Goal: Find contact information: Find contact information

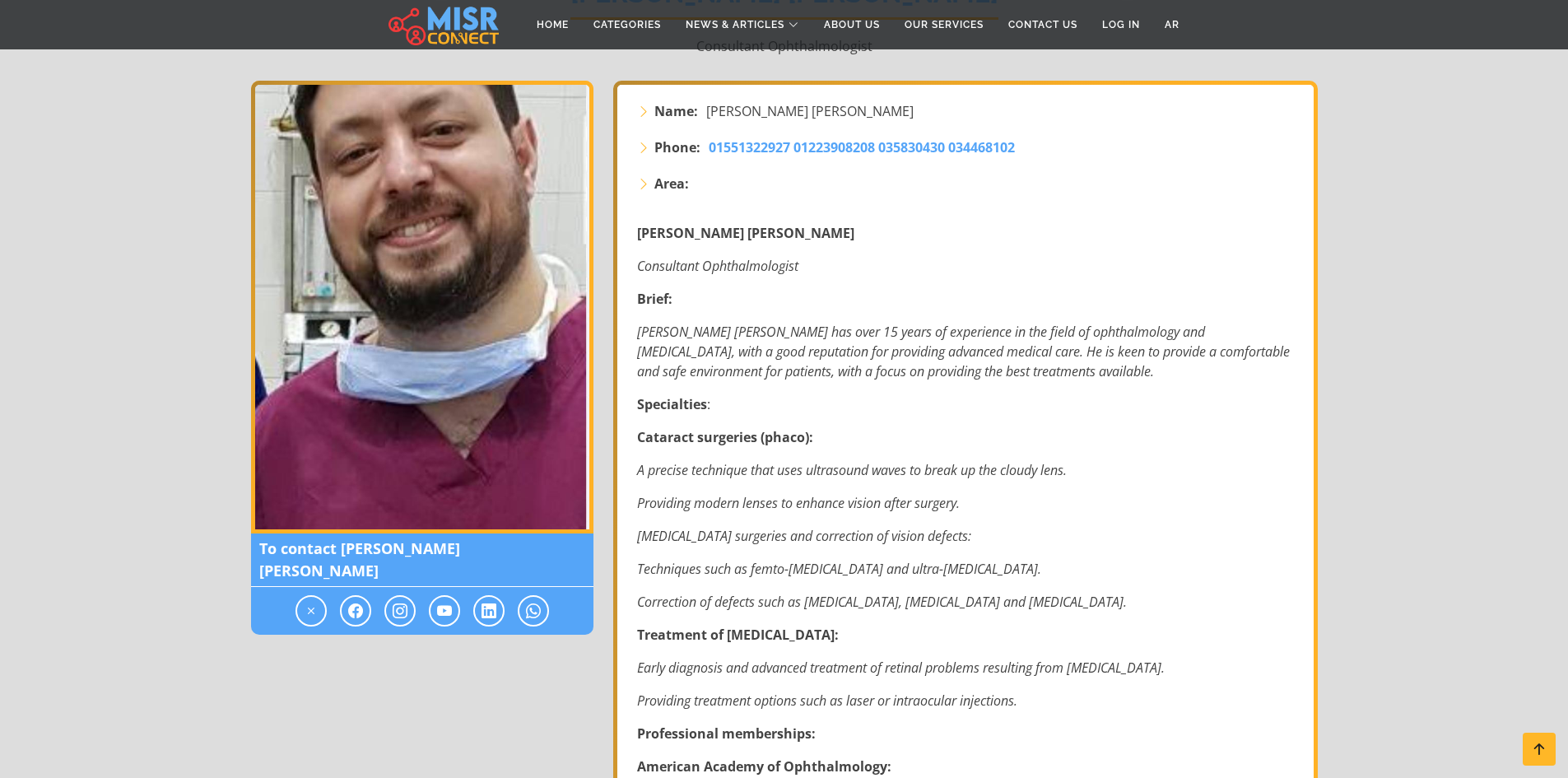
scroll to position [101, 0]
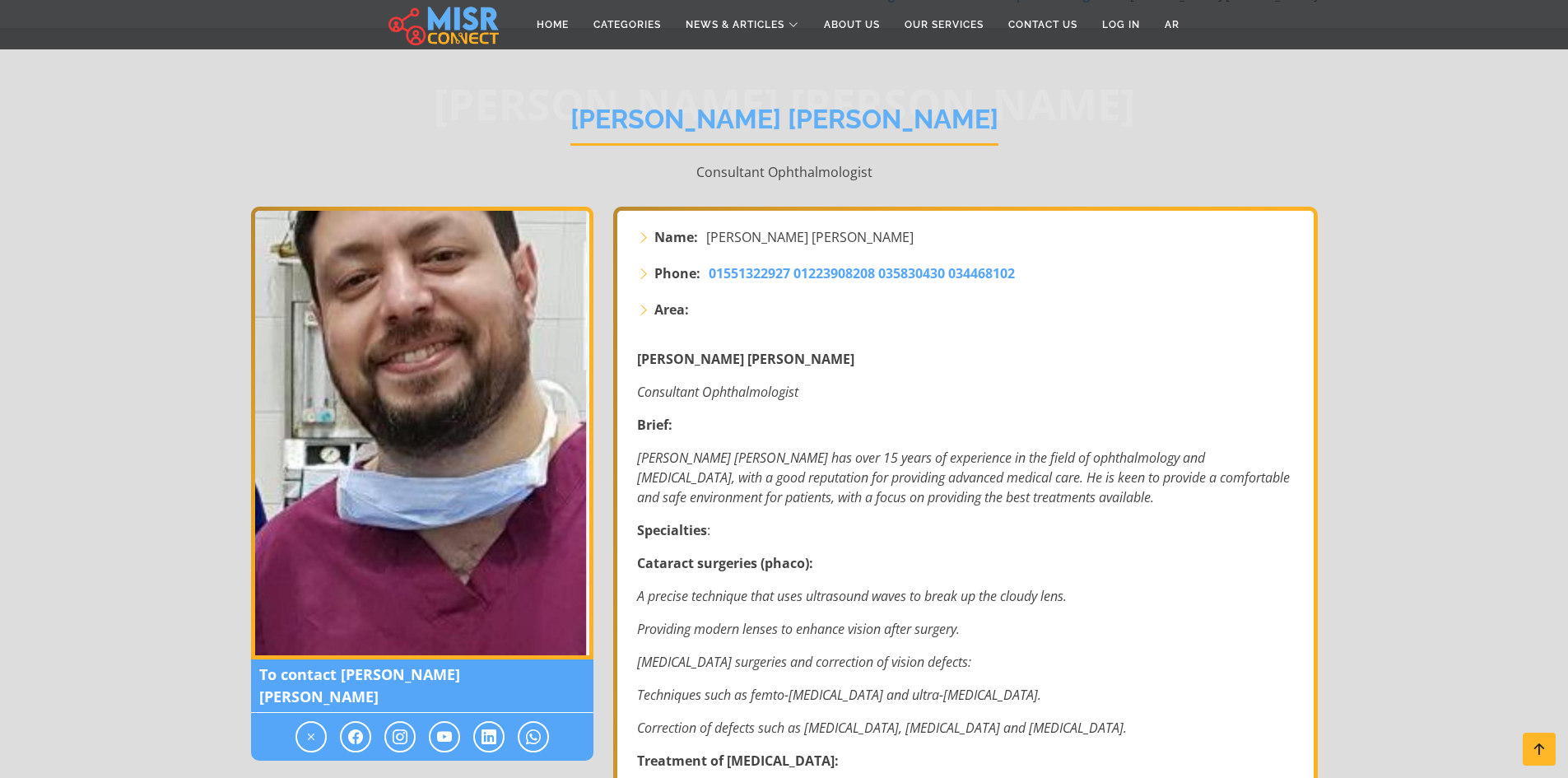
drag, startPoint x: 942, startPoint y: 119, endPoint x: 607, endPoint y: 125, distance: 335.1
click at [607, 125] on div "[PERSON_NAME] [PERSON_NAME] [PERSON_NAME] [PERSON_NAME] Consultant Ophthalmolog…" at bounding box center [784, 142] width 1067 height 127
click at [607, 104] on span "[PERSON_NAME] [PERSON_NAME]" at bounding box center [784, 104] width 1067 height 0
drag, startPoint x: 1124, startPoint y: 121, endPoint x: 519, endPoint y: 96, distance: 605.5
click at [519, 96] on div "[PERSON_NAME] [PERSON_NAME] [PERSON_NAME] [PERSON_NAME] Consultant Ophthalmolog…" at bounding box center [784, 142] width 1067 height 127
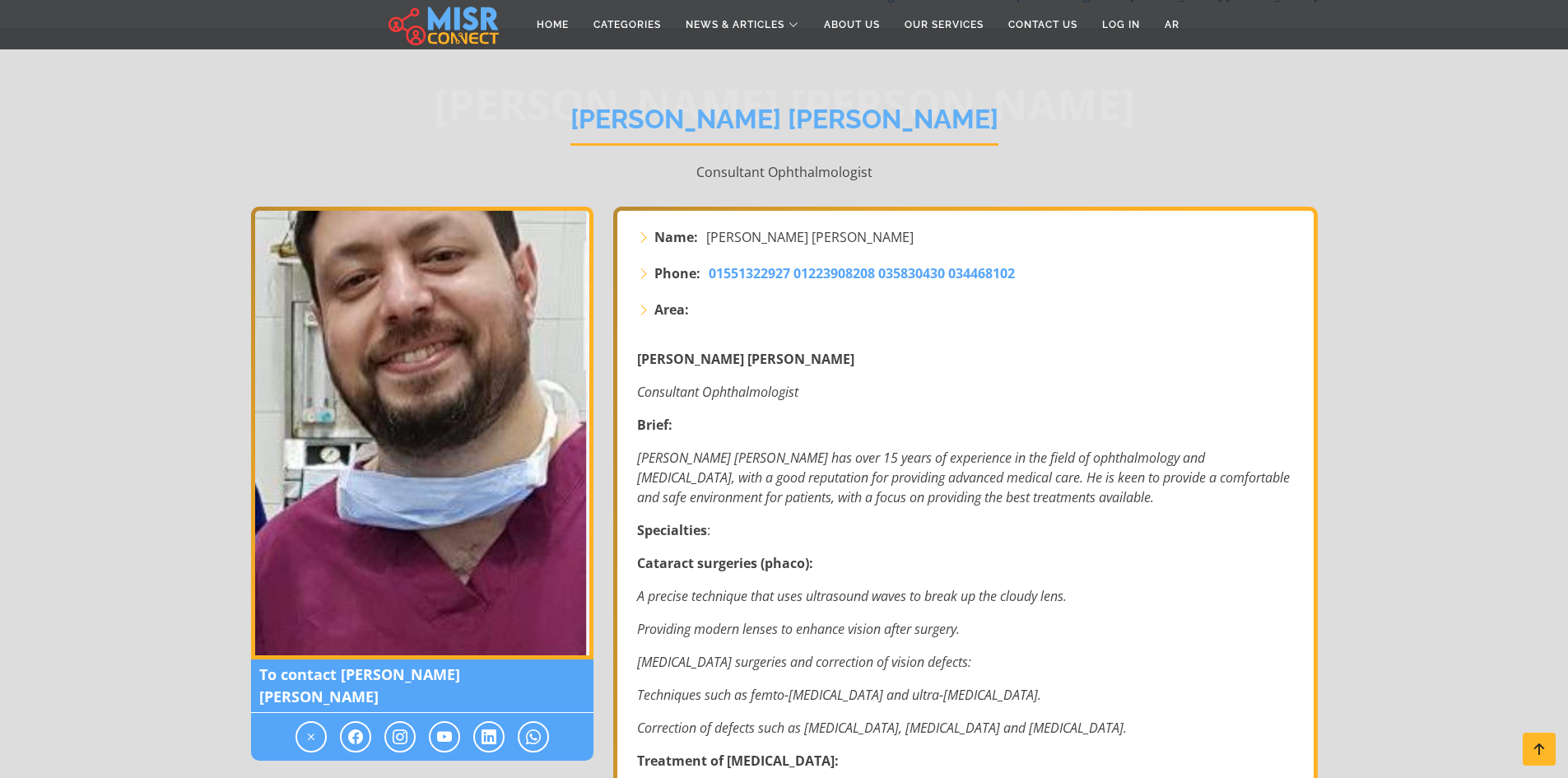
click at [1181, 159] on div "[PERSON_NAME] [PERSON_NAME] [PERSON_NAME] [PERSON_NAME] Consultant Ophthalmolog…" at bounding box center [784, 142] width 1067 height 127
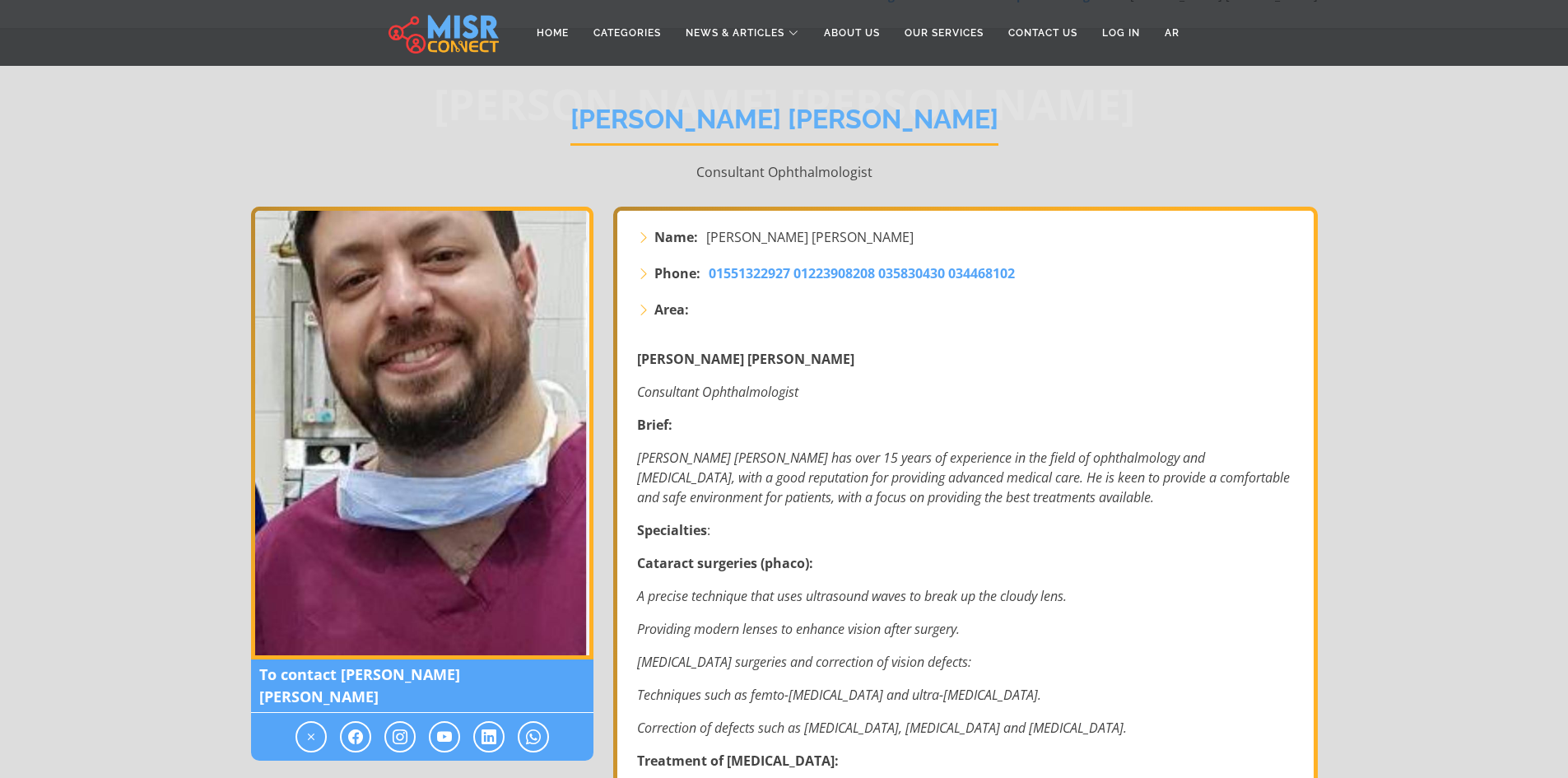
scroll to position [0, 0]
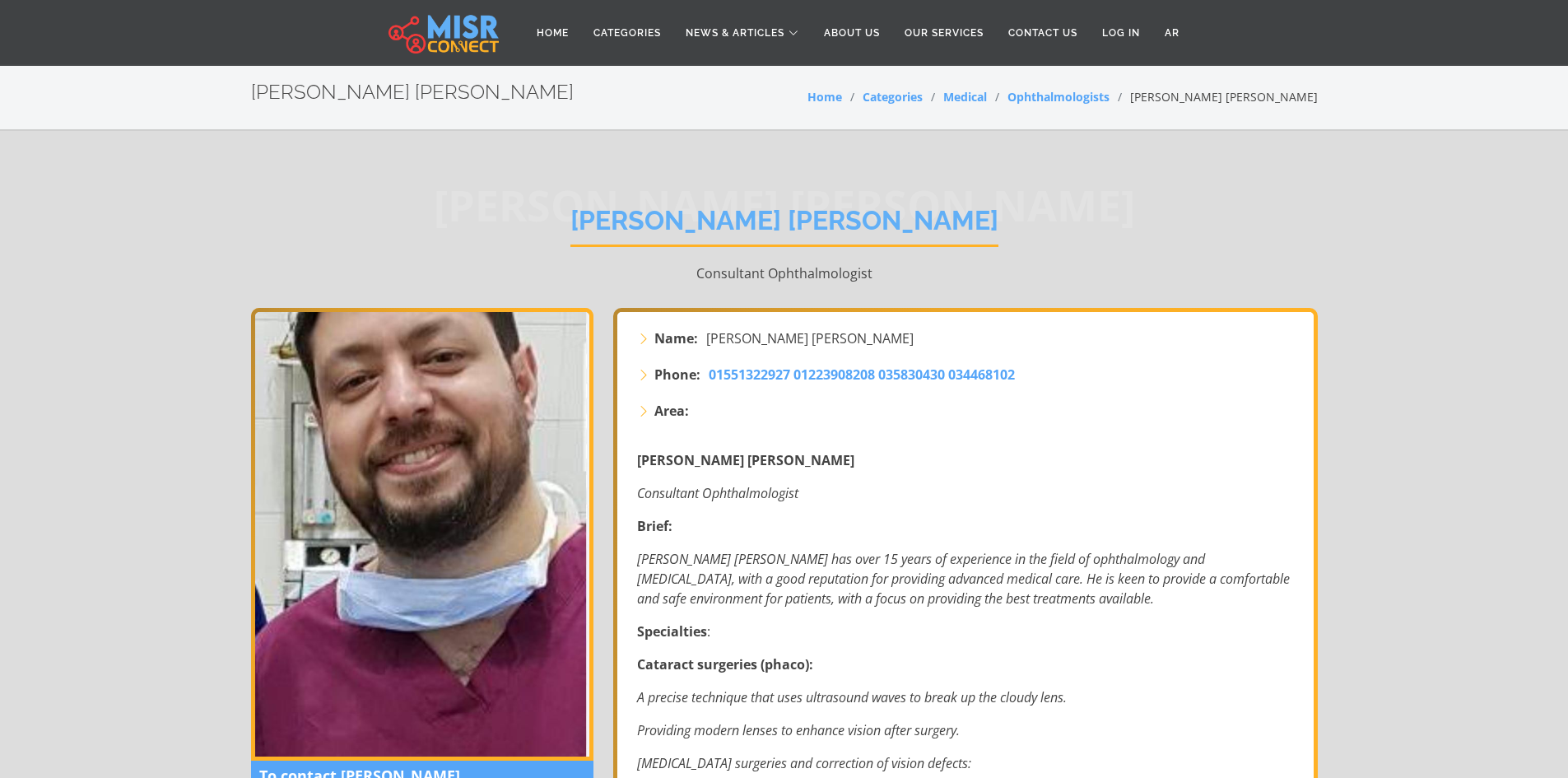
drag, startPoint x: 1084, startPoint y: 209, endPoint x: 528, endPoint y: 199, distance: 556.1
click at [528, 199] on div "[PERSON_NAME] [PERSON_NAME] [PERSON_NAME] [PERSON_NAME] Consultant Ophthalmolog…" at bounding box center [784, 244] width 1067 height 127
drag, startPoint x: 1191, startPoint y: 175, endPoint x: 530, endPoint y: 207, distance: 661.8
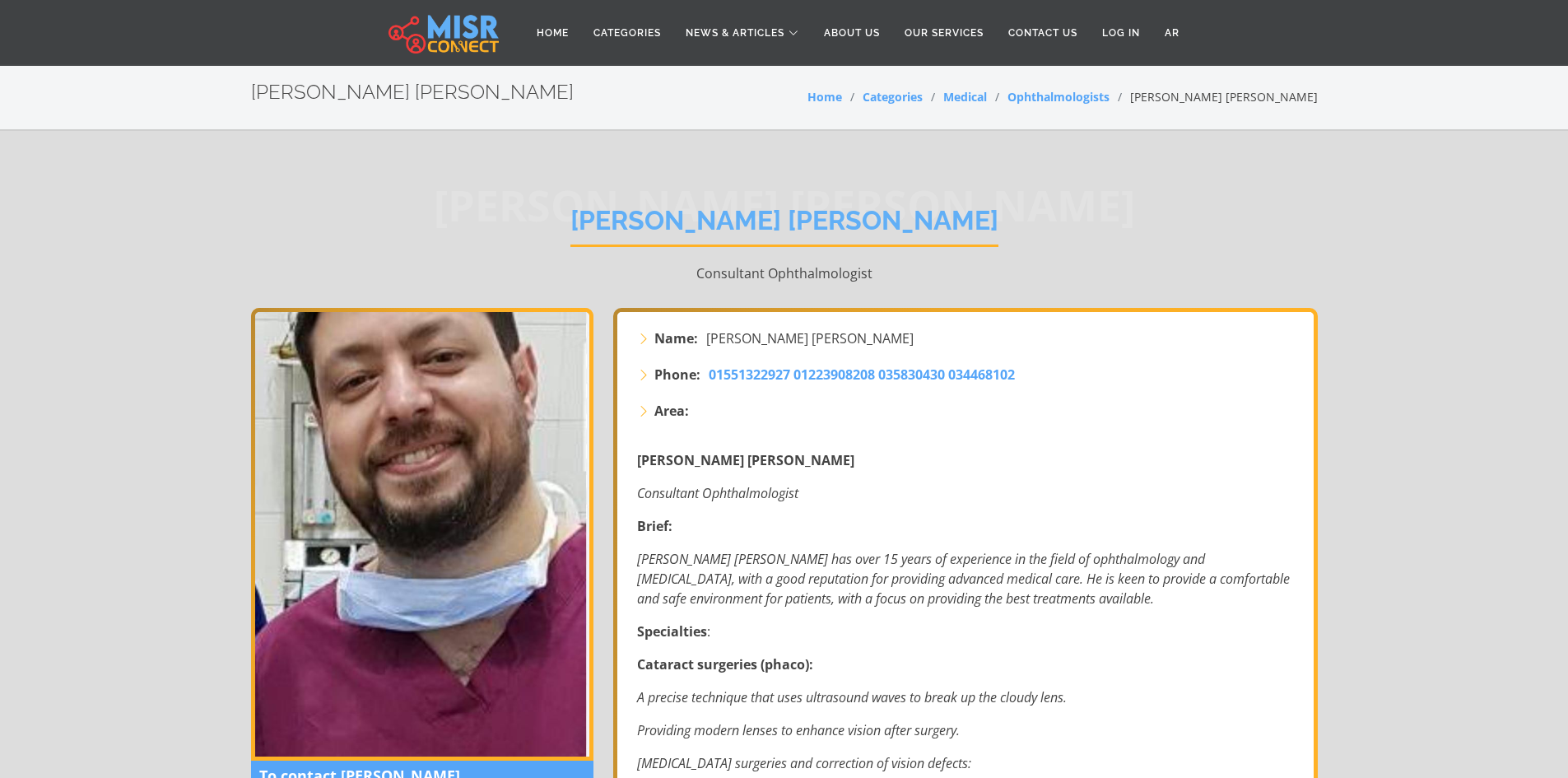
click at [1173, 232] on div "[PERSON_NAME] [PERSON_NAME] [PERSON_NAME] [PERSON_NAME] Consultant Ophthalmolog…" at bounding box center [784, 244] width 1067 height 127
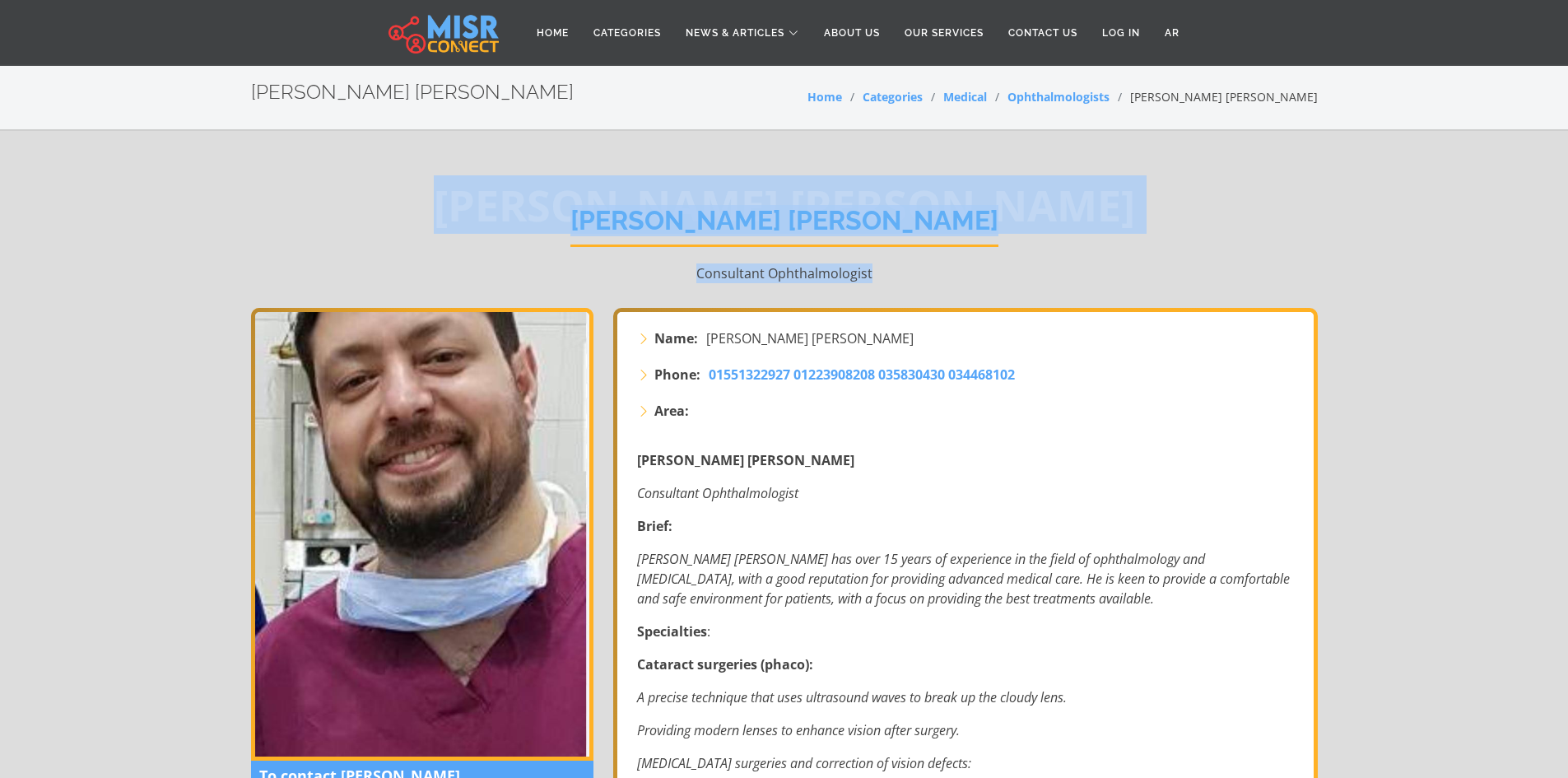
drag, startPoint x: 1080, startPoint y: 264, endPoint x: 521, endPoint y: 202, distance: 562.4
click at [521, 202] on div "[PERSON_NAME] [PERSON_NAME] [PERSON_NAME] [PERSON_NAME] Consultant Ophthalmolog…" at bounding box center [784, 244] width 1067 height 127
drag, startPoint x: 992, startPoint y: 284, endPoint x: 528, endPoint y: 201, distance: 471.4
click at [528, 201] on div "[PERSON_NAME] [PERSON_NAME] [PERSON_NAME] [PERSON_NAME] Consultant Ophthalmolog…" at bounding box center [784, 244] width 1067 height 127
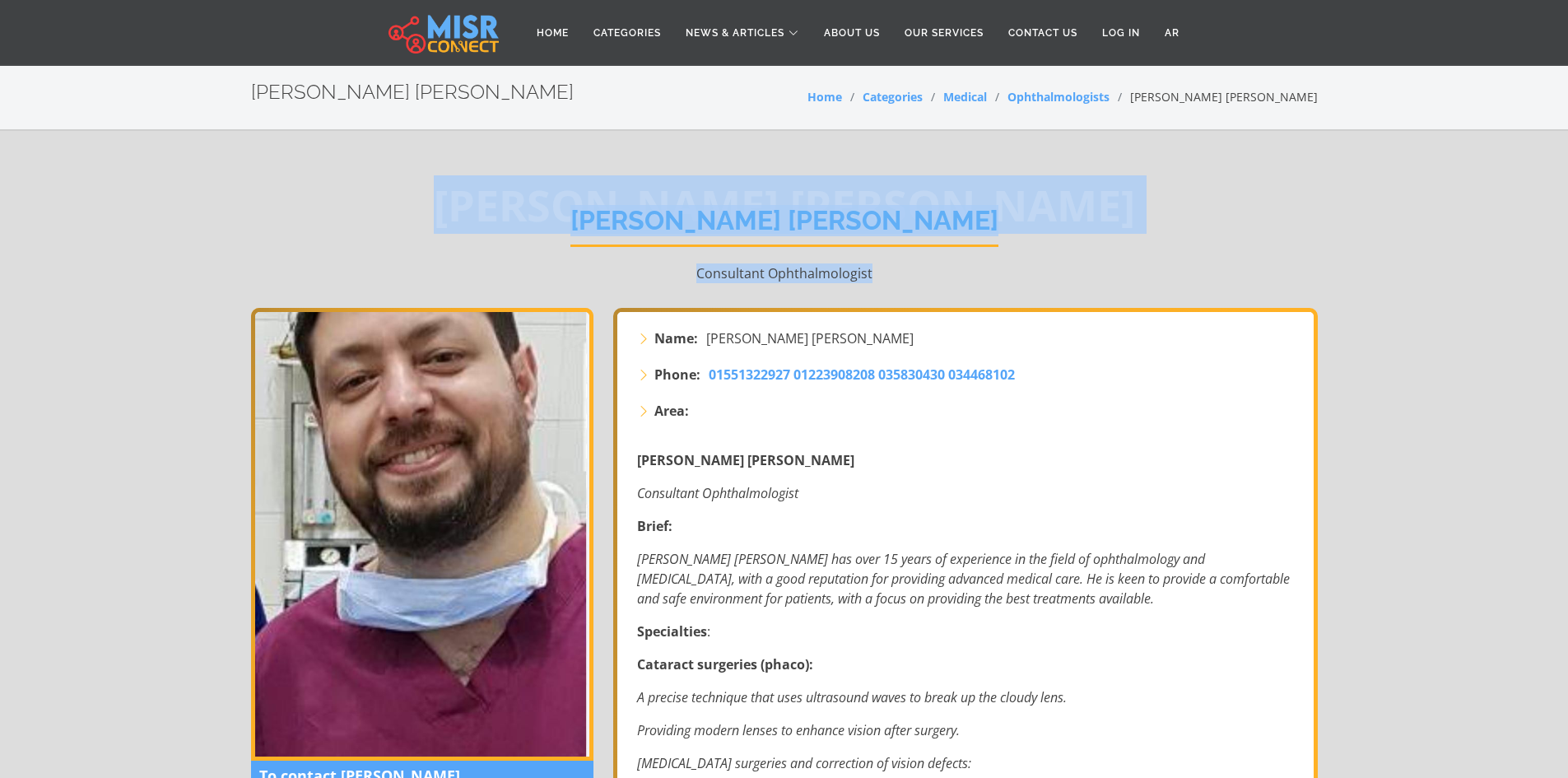
click at [1265, 240] on div "[PERSON_NAME] [PERSON_NAME] [PERSON_NAME] [PERSON_NAME] Consultant Ophthalmolog…" at bounding box center [784, 244] width 1067 height 127
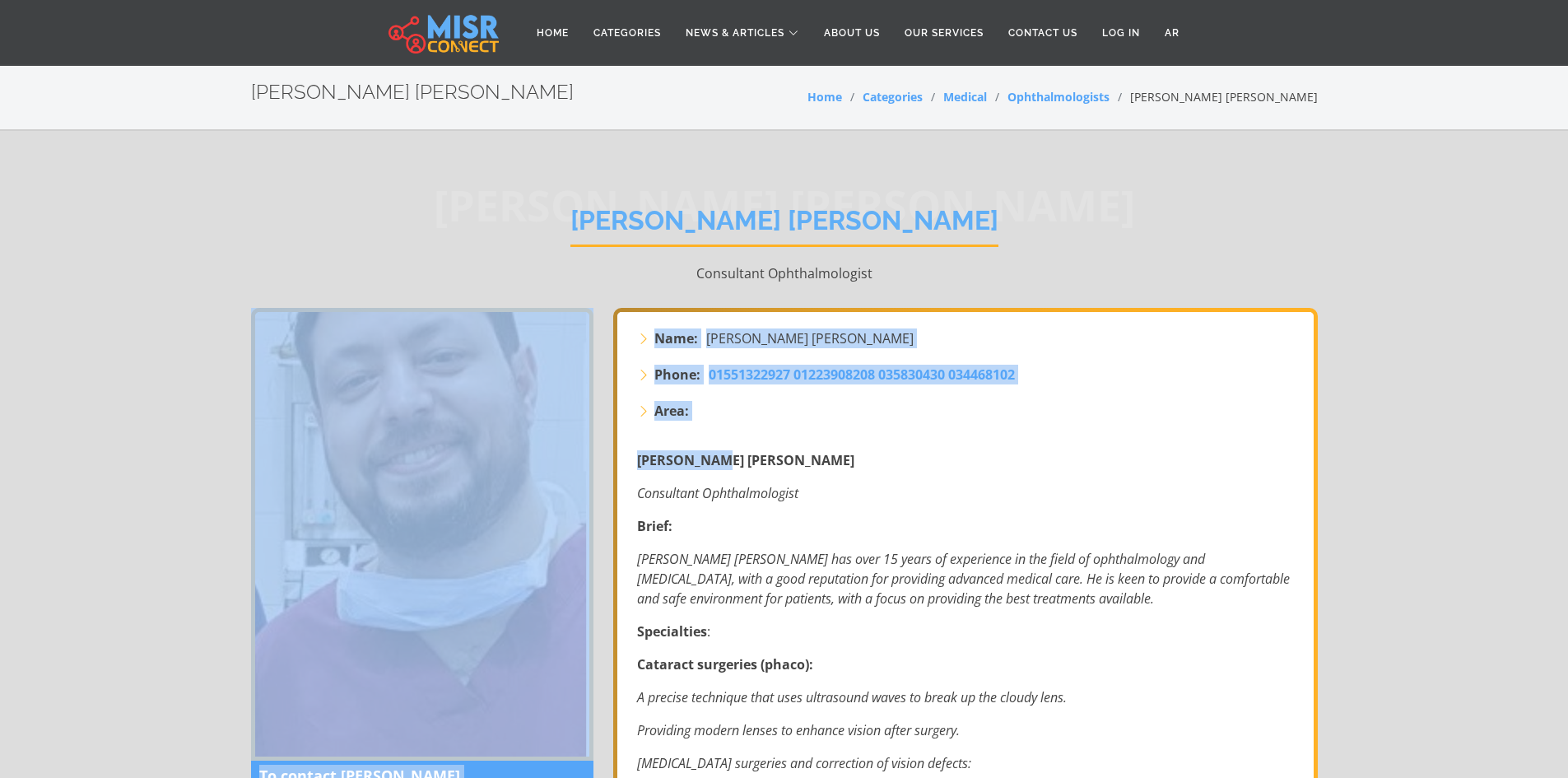
drag, startPoint x: 1384, startPoint y: 295, endPoint x: 714, endPoint y: 453, distance: 688.4
